Goal: Task Accomplishment & Management: Use online tool/utility

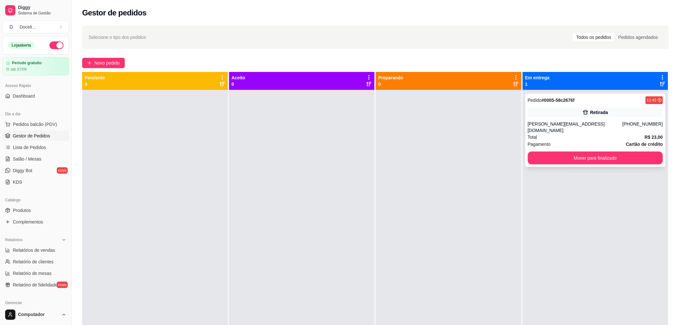
click at [556, 112] on div "Retirada" at bounding box center [595, 112] width 135 height 9
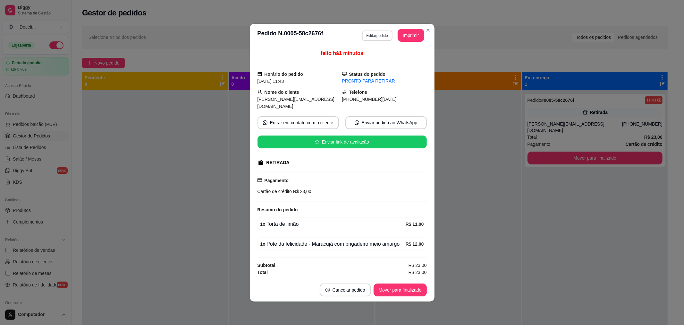
click at [380, 38] on button "Editar pedido" at bounding box center [377, 35] width 30 height 10
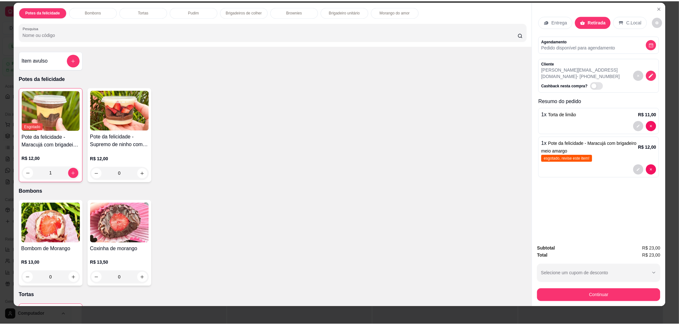
scroll to position [11, 0]
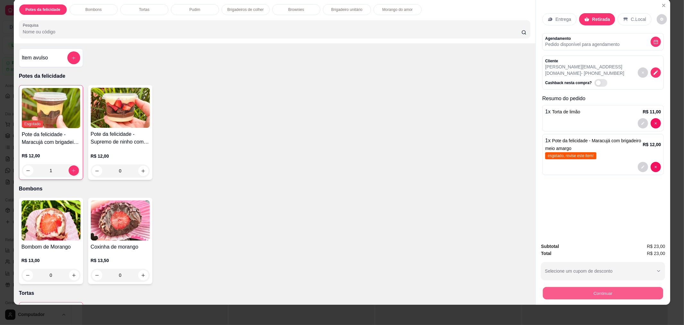
click at [573, 296] on button "Continuar" at bounding box center [603, 292] width 120 height 13
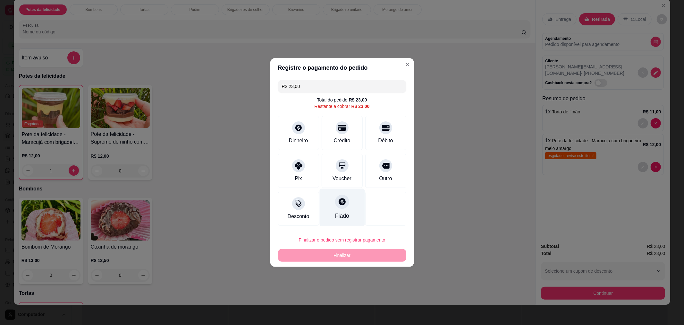
click at [342, 204] on icon at bounding box center [342, 201] width 8 height 8
type input "R$ 0,00"
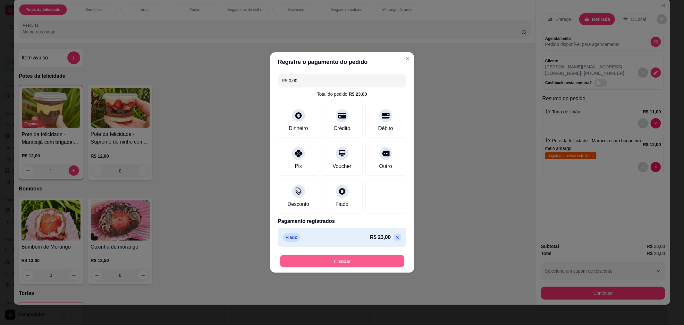
click at [340, 263] on button "Finalizar" at bounding box center [342, 261] width 124 height 13
type input "0"
type input "-R$ 23,00"
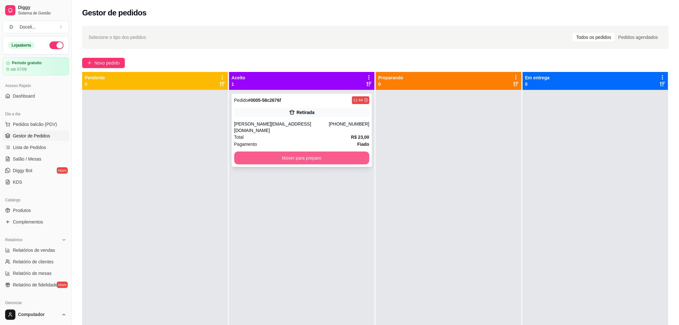
click at [300, 151] on button "Mover para preparo" at bounding box center [301, 157] width 135 height 13
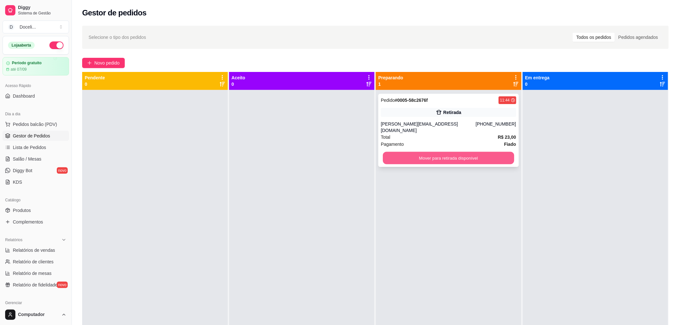
click at [457, 152] on button "Mover para retirada disponível" at bounding box center [448, 158] width 131 height 13
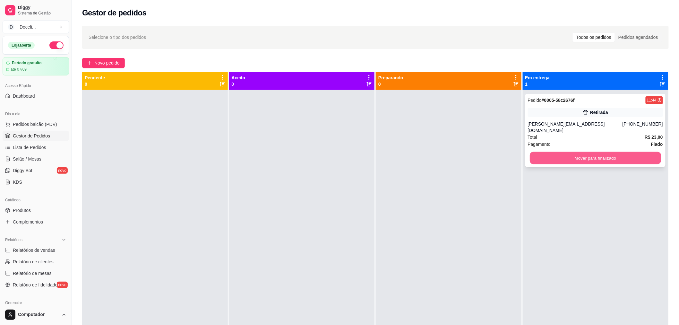
click at [590, 152] on button "Mover para finalizado" at bounding box center [595, 158] width 131 height 13
